Goal: Task Accomplishment & Management: Manage account settings

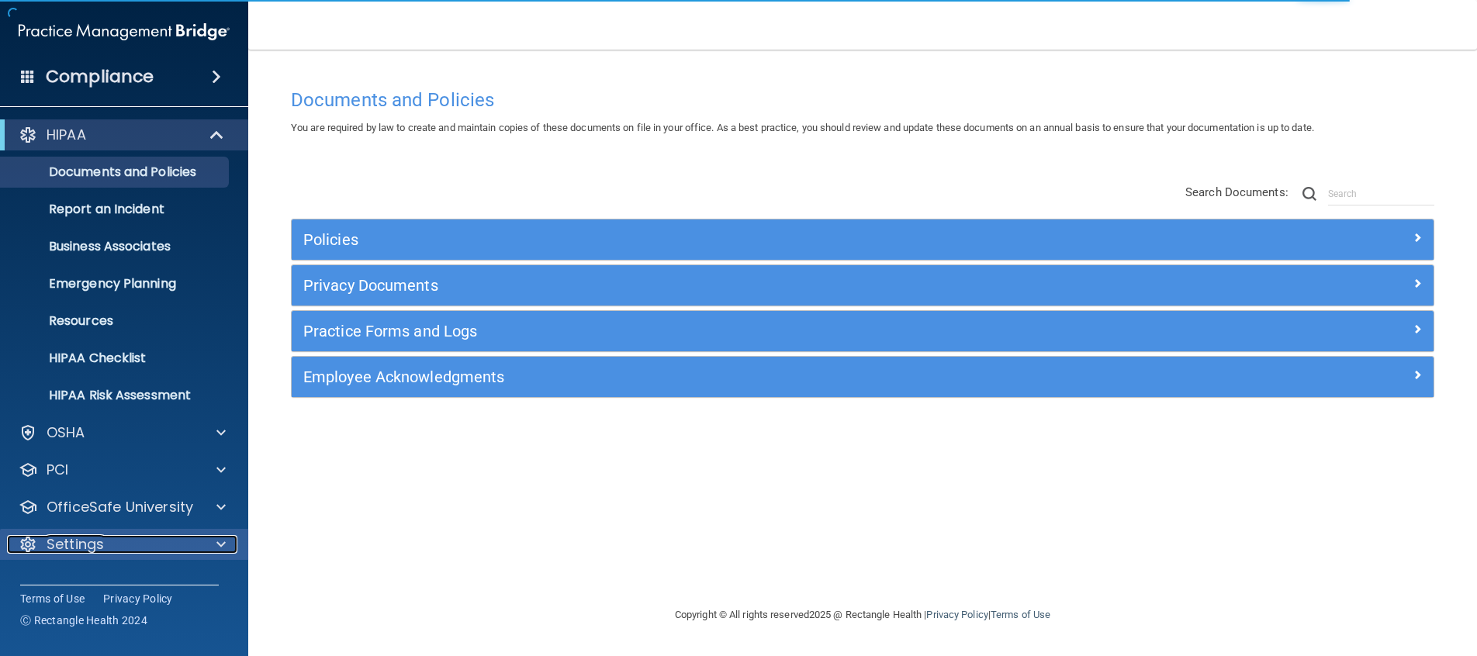
click at [95, 547] on p "Settings" at bounding box center [75, 544] width 57 height 19
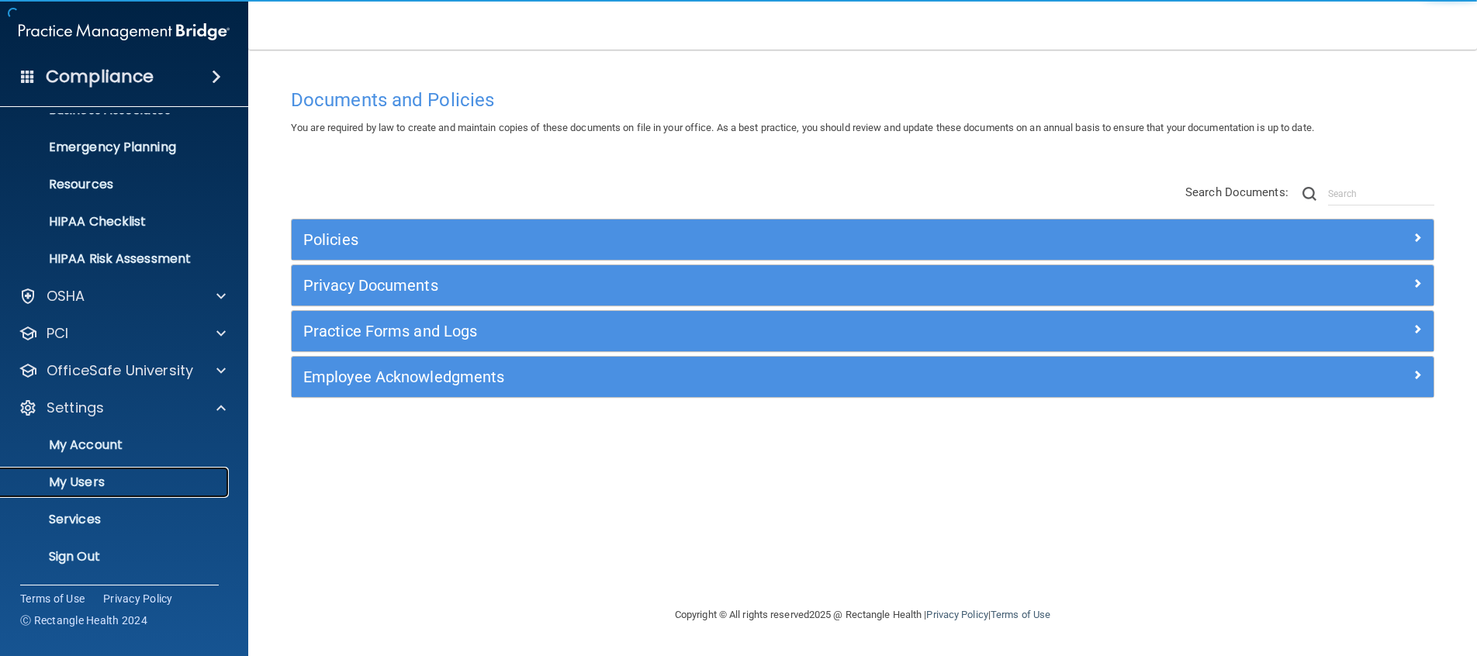
click at [108, 489] on p "My Users" at bounding box center [116, 483] width 212 height 16
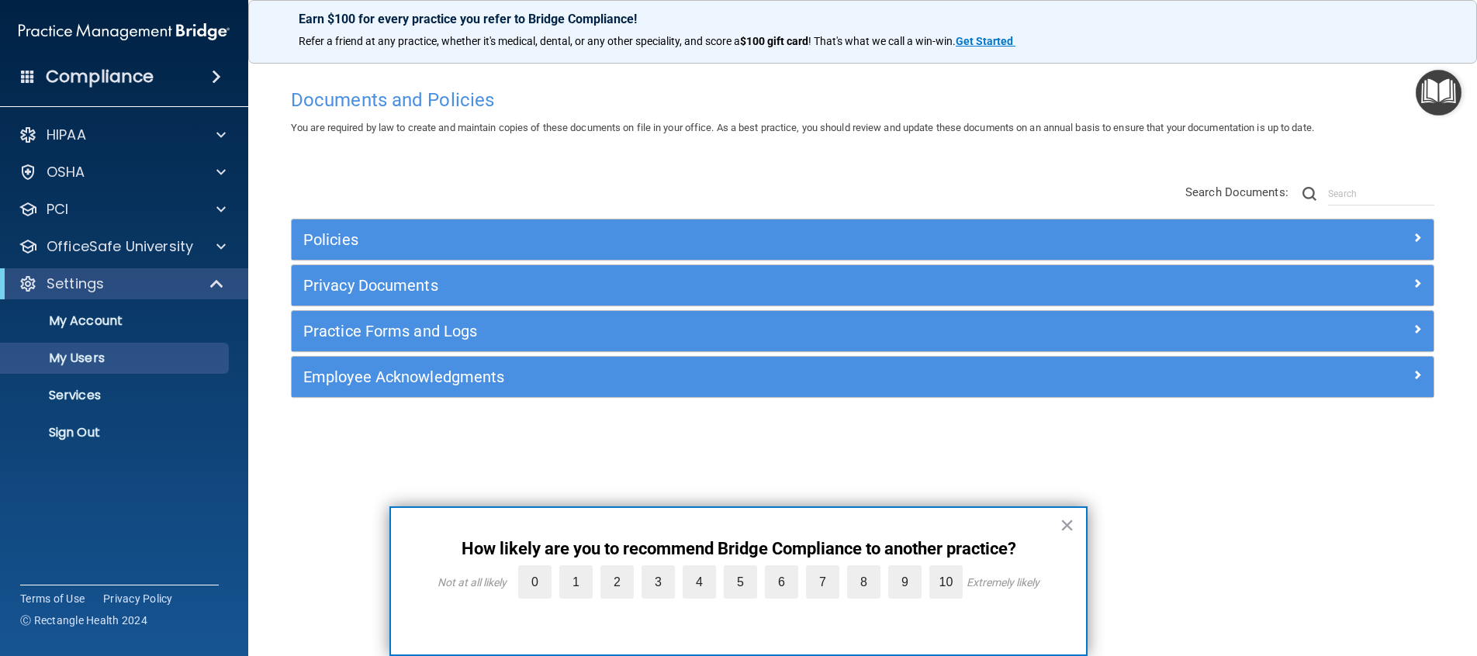
select select "20"
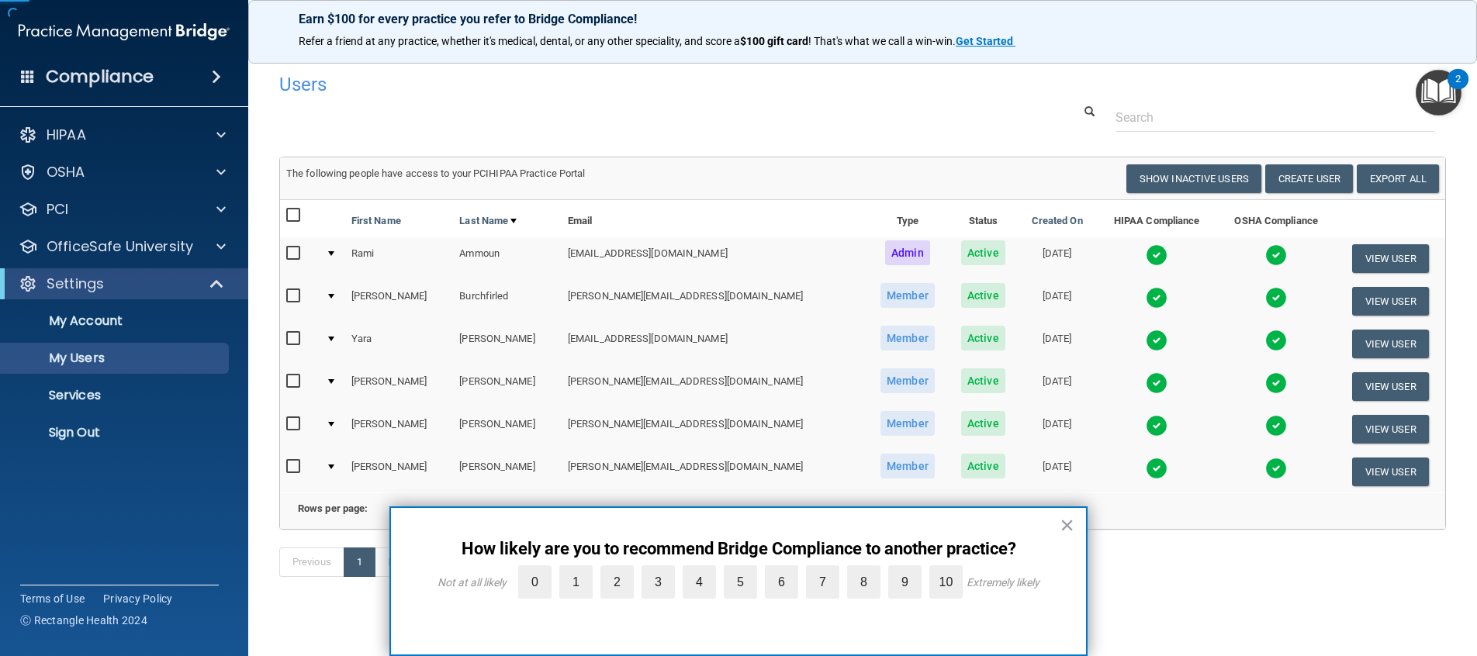
scroll to position [7, 0]
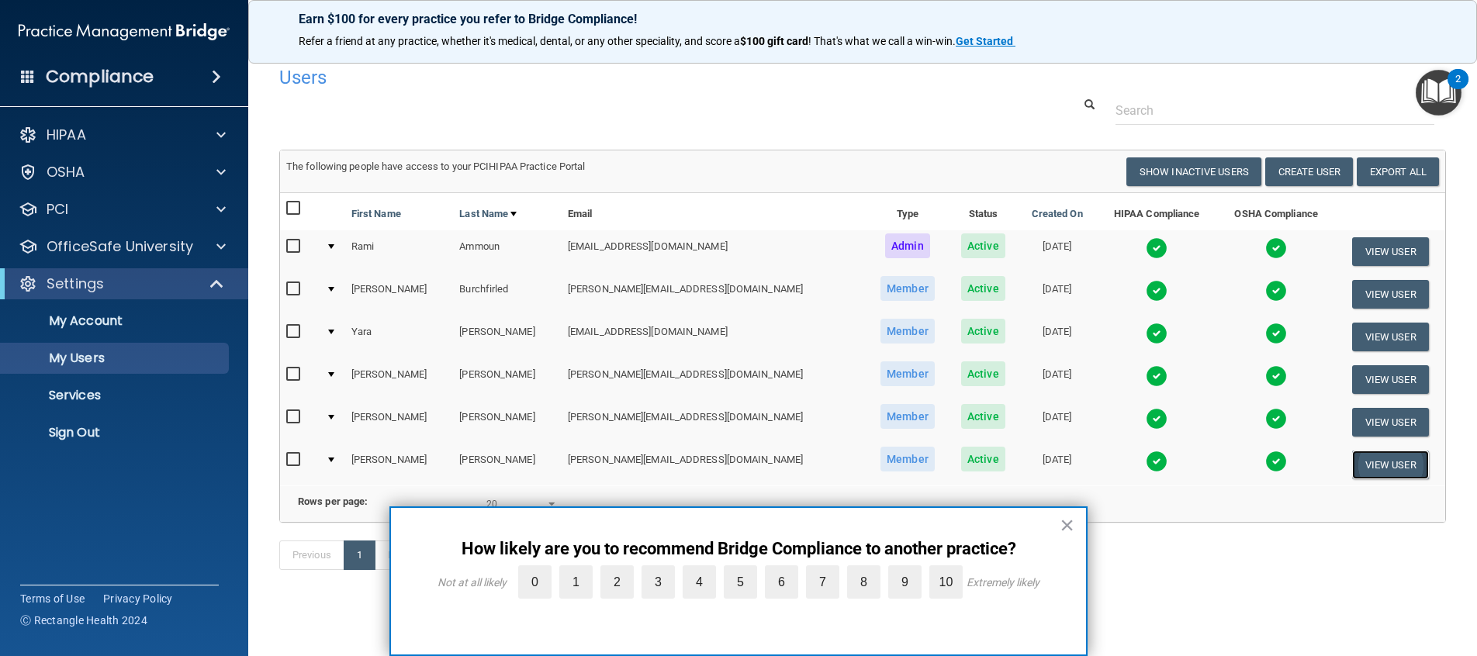
click at [1379, 475] on button "View User" at bounding box center [1390, 465] width 77 height 29
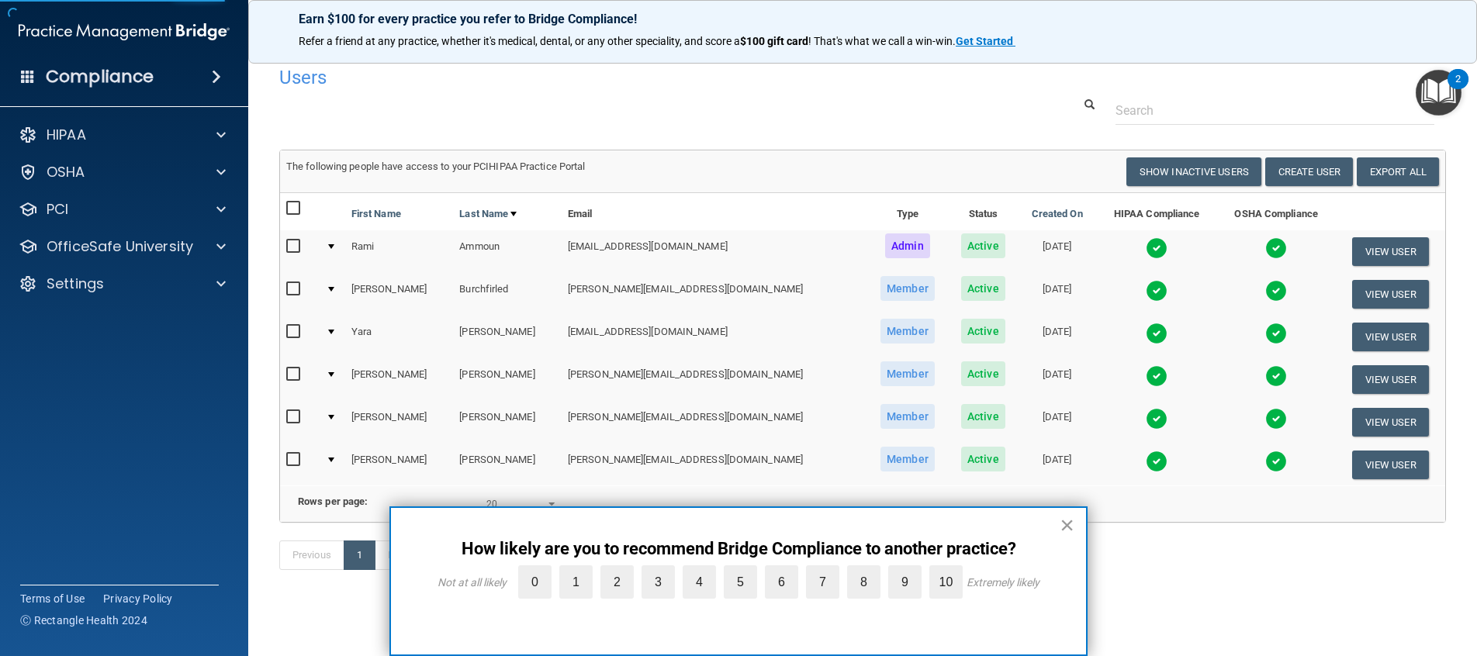
click at [1070, 529] on button "×" at bounding box center [1067, 525] width 15 height 25
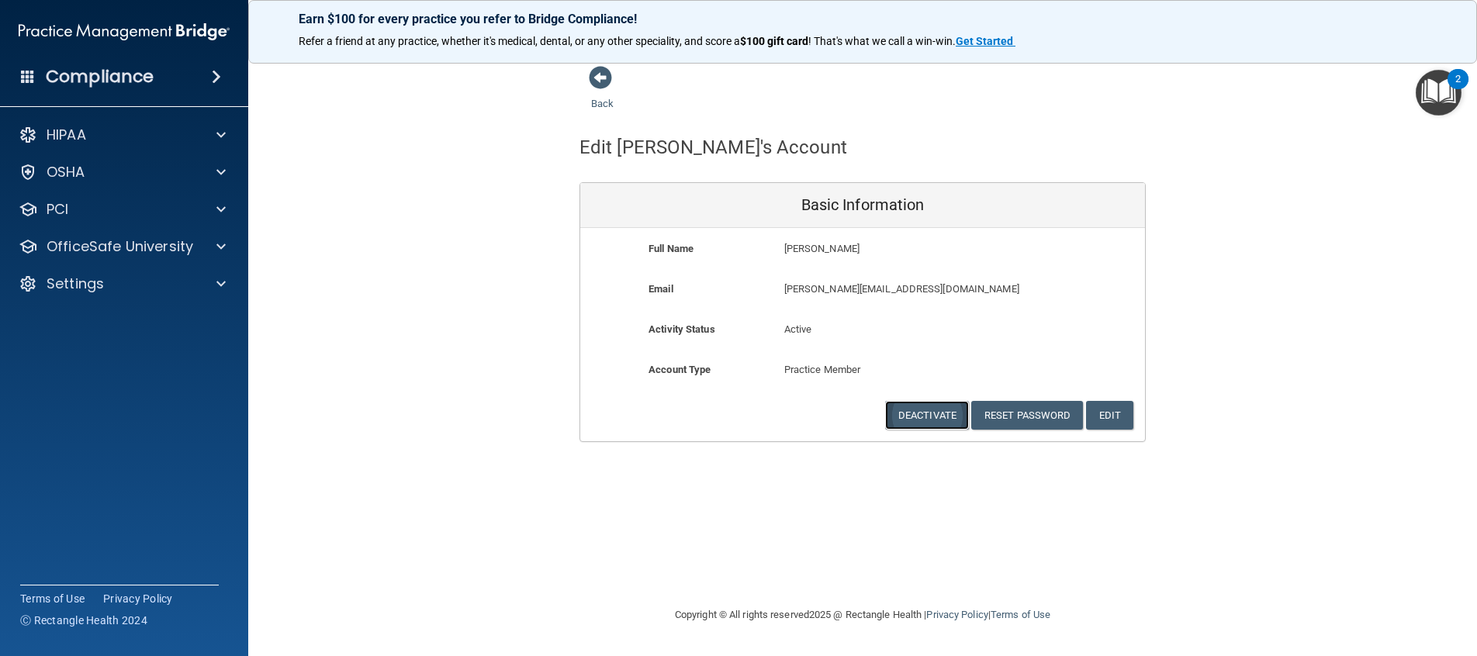
click at [942, 420] on button "Deactivate" at bounding box center [927, 415] width 84 height 29
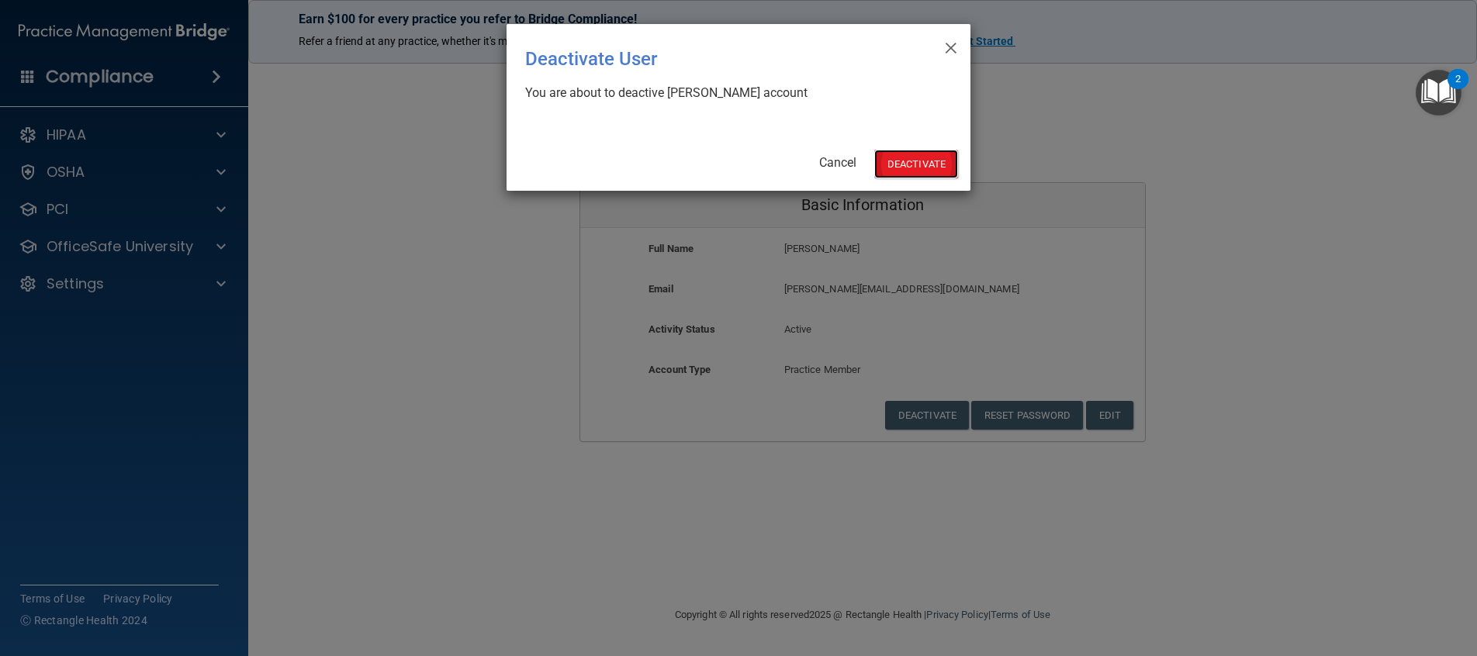
click at [903, 152] on button "Deactivate" at bounding box center [916, 164] width 84 height 29
